Goal: Task Accomplishment & Management: Manage account settings

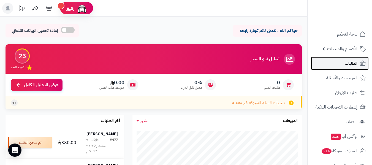
click at [350, 63] on span "الطلبات" at bounding box center [350, 63] width 13 height 8
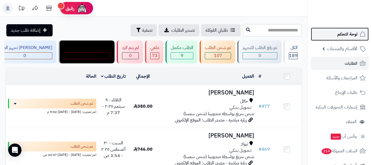
click at [351, 34] on span "لوحة التحكم" at bounding box center [347, 34] width 20 height 8
